Goal: Task Accomplishment & Management: Manage account settings

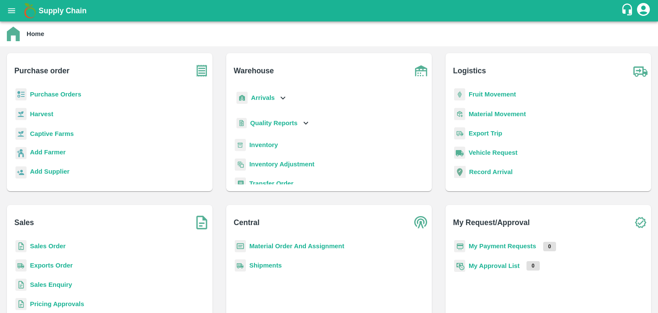
click at [42, 245] on b "Sales Order" at bounding box center [48, 246] width 36 height 7
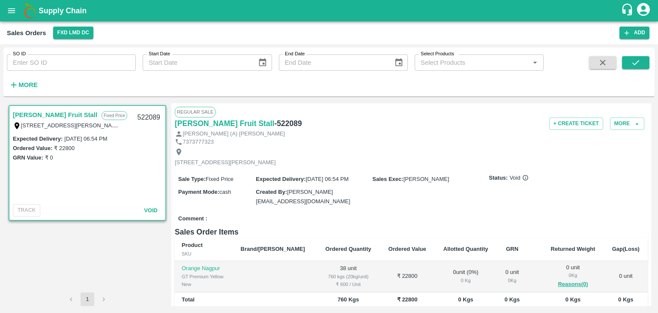
click at [33, 84] on strong "More" at bounding box center [27, 84] width 19 height 7
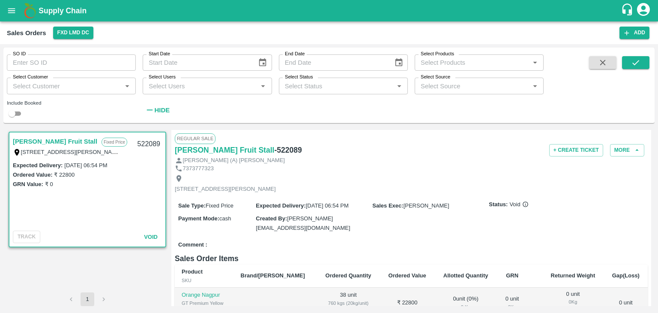
click at [16, 84] on input "Select Customer" at bounding box center [64, 85] width 110 height 11
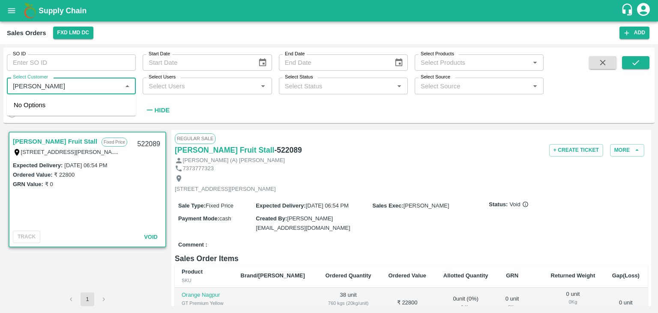
type input "shivaku"
drag, startPoint x: 21, startPoint y: 104, endPoint x: 30, endPoint y: 102, distance: 9.7
click at [21, 105] on input "checkbox" at bounding box center [22, 108] width 17 height 17
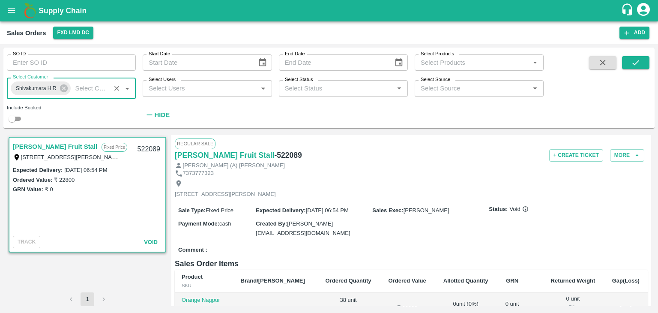
click at [14, 117] on input "checkbox" at bounding box center [12, 119] width 31 height 10
checkbox input "true"
click at [635, 66] on icon "submit" at bounding box center [635, 62] width 9 height 9
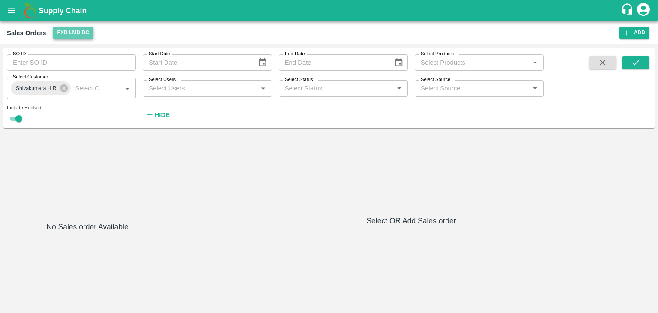
click at [81, 34] on button "FXD LMD DC" at bounding box center [73, 33] width 40 height 12
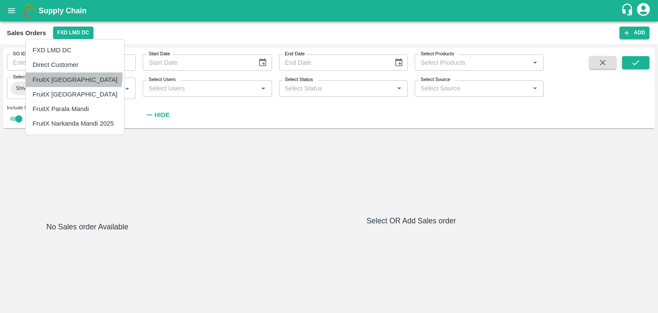
click at [65, 76] on li "FruitX Bangalore" at bounding box center [75, 79] width 99 height 15
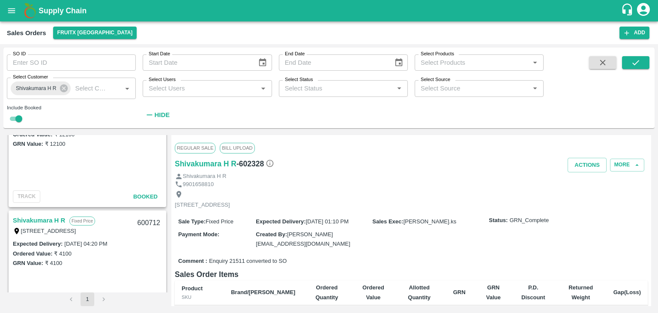
scroll to position [900, 0]
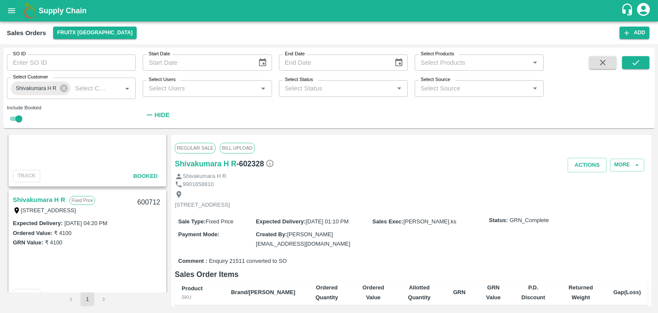
click at [37, 203] on link "Shivakumara H R" at bounding box center [39, 199] width 52 height 11
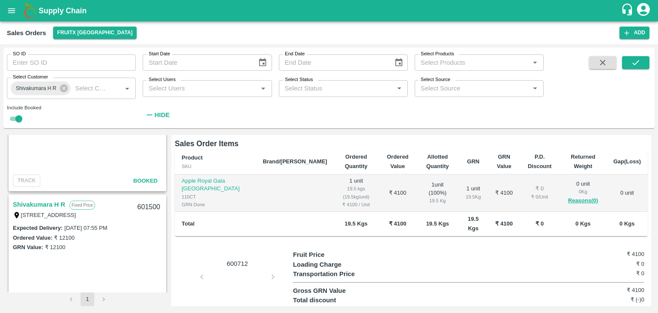
scroll to position [771, 0]
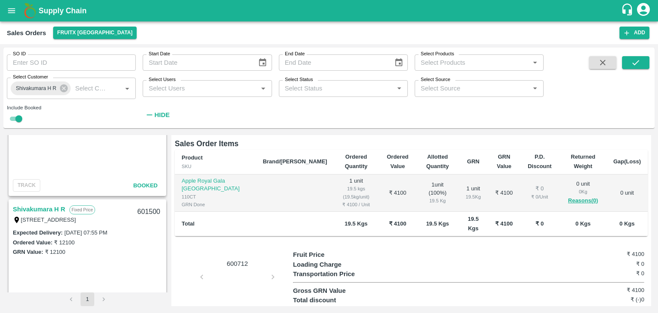
click at [41, 208] on link "Shivakumara H R" at bounding box center [39, 209] width 52 height 11
